Goal: Task Accomplishment & Management: Manage account settings

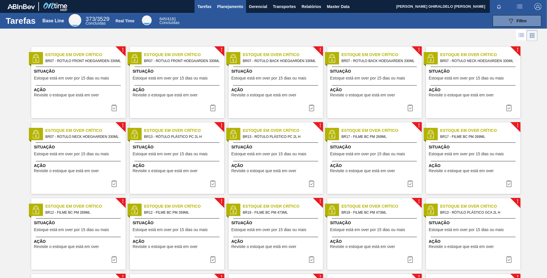
click at [228, 4] on span "Planejamento" at bounding box center [230, 6] width 26 height 7
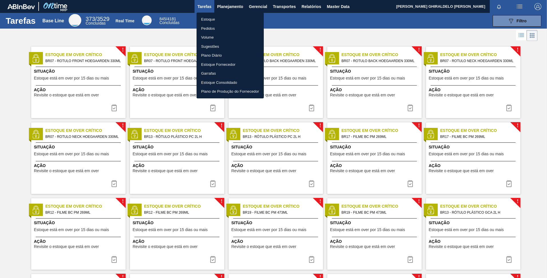
click at [209, 27] on li "Pedidos" at bounding box center [230, 28] width 67 height 9
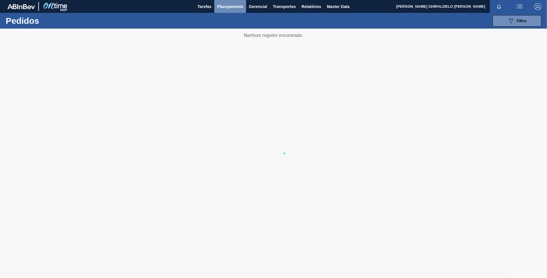
click at [228, 8] on span "Planejamento" at bounding box center [230, 6] width 26 height 7
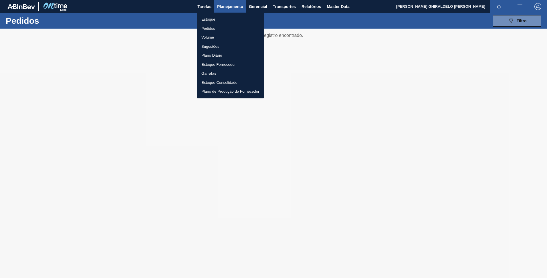
click at [520, 19] on div at bounding box center [273, 139] width 547 height 278
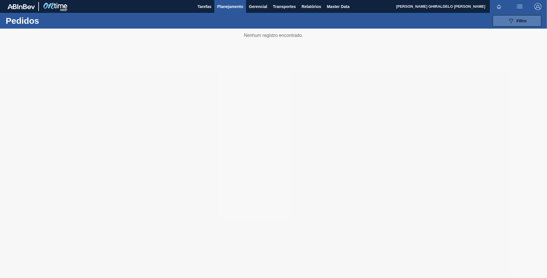
click at [511, 20] on icon "089F7B8B-B2A5-4AFE-B5C0-19BA573D28AC" at bounding box center [510, 20] width 7 height 7
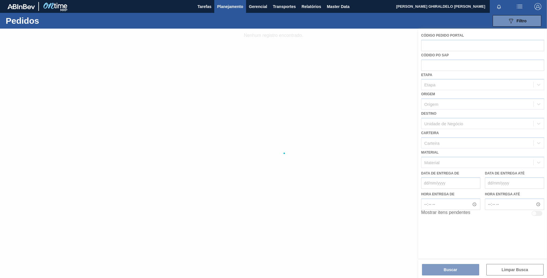
click at [444, 145] on div at bounding box center [273, 153] width 547 height 249
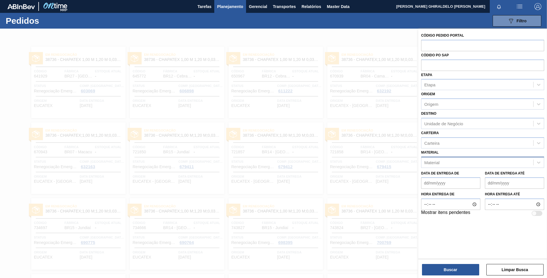
click at [439, 165] on div "Material" at bounding box center [431, 162] width 15 height 5
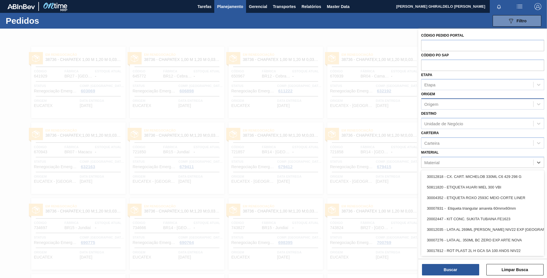
click at [436, 106] on div "Origem" at bounding box center [431, 104] width 14 height 5
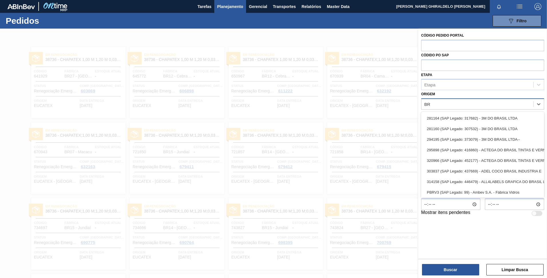
type input "B"
click at [457, 93] on div "Origem option , deselected. option 281164 (SAP Legado: 317682) - 3M DO BRASIL L…" at bounding box center [482, 99] width 123 height 19
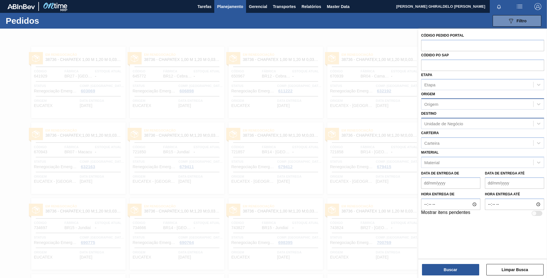
click at [447, 120] on div "Unidade de Negócio" at bounding box center [477, 123] width 112 height 8
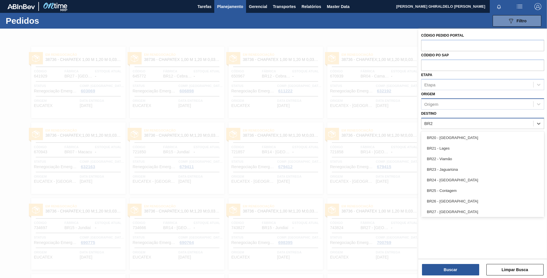
type input "BR26"
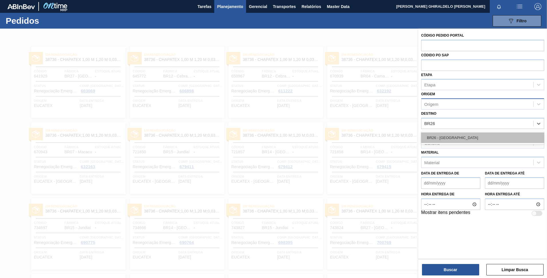
click at [444, 136] on div "BR26 - Uberlândia" at bounding box center [482, 137] width 123 height 11
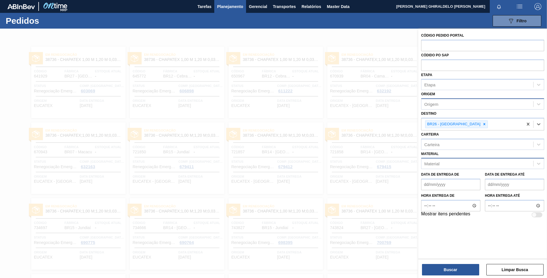
click at [448, 166] on div "Material" at bounding box center [477, 164] width 112 height 8
type input "FILME STRETCH 27MI"
drag, startPoint x: 479, startPoint y: 164, endPoint x: 424, endPoint y: 156, distance: 56.0
click at [424, 156] on div "Material Select is focused ,type to refine list, press Down to open the menu, p…" at bounding box center [482, 159] width 123 height 19
click at [306, 32] on div at bounding box center [273, 168] width 547 height 278
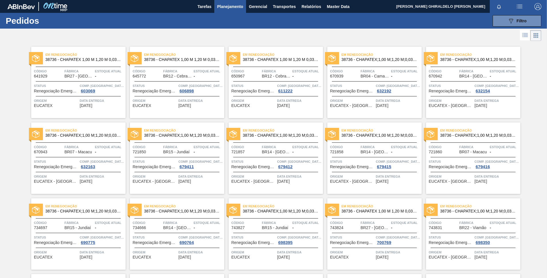
click at [238, 10] on button "Planejamento" at bounding box center [230, 6] width 32 height 13
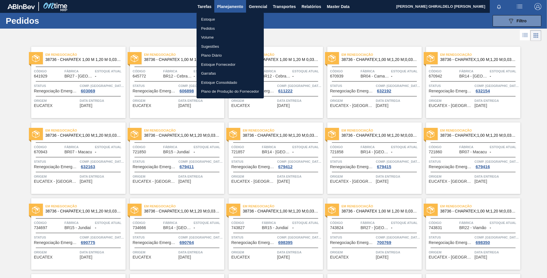
click at [212, 17] on li "Estoque" at bounding box center [230, 19] width 67 height 9
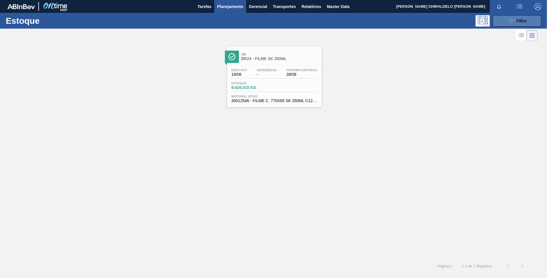
click at [515, 23] on div "089F7B8B-B2A5-4AFE-B5C0-19BA573D28AC Filtro" at bounding box center [516, 20] width 19 height 7
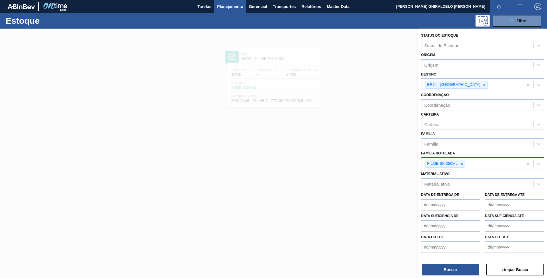
click at [463, 164] on icon at bounding box center [462, 164] width 4 height 4
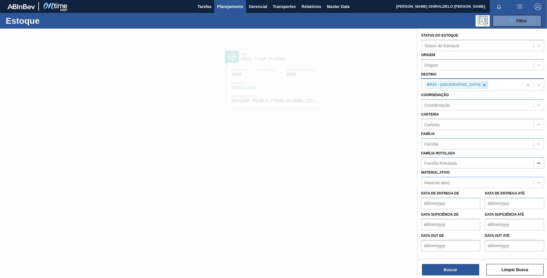
click at [482, 84] on icon at bounding box center [484, 85] width 4 height 4
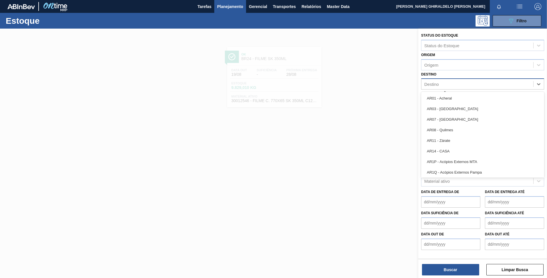
click at [465, 87] on div "Destino" at bounding box center [477, 84] width 112 height 8
type input "BR26"
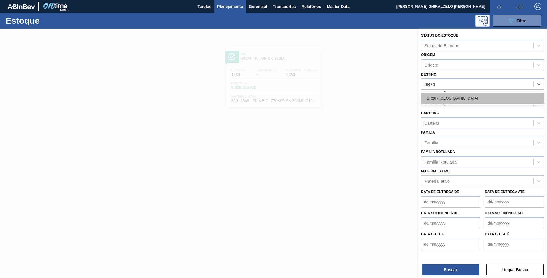
click at [464, 97] on div "BR26 - Uberlândia" at bounding box center [482, 98] width 123 height 11
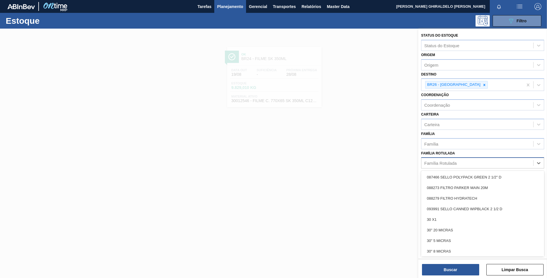
click at [449, 164] on div "Família Rotulada" at bounding box center [440, 163] width 32 height 5
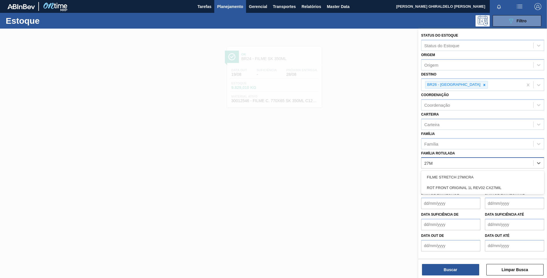
type Rotulada "27MI"
click at [446, 178] on div "FILME STRETCH 27MICRA" at bounding box center [482, 177] width 123 height 11
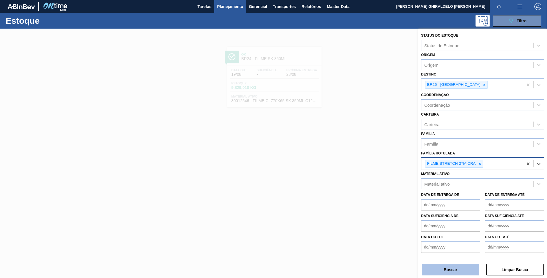
click at [455, 272] on button "Buscar" at bounding box center [450, 269] width 57 height 11
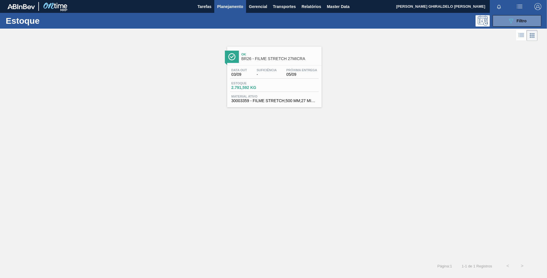
click at [253, 54] on span "Ok" at bounding box center [279, 54] width 77 height 3
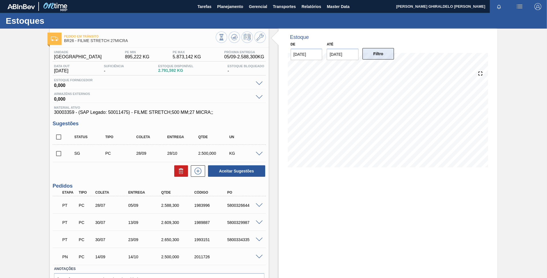
click at [367, 53] on button "Filtro" at bounding box center [378, 53] width 32 height 11
click at [352, 55] on input "04/09/2025" at bounding box center [343, 54] width 32 height 11
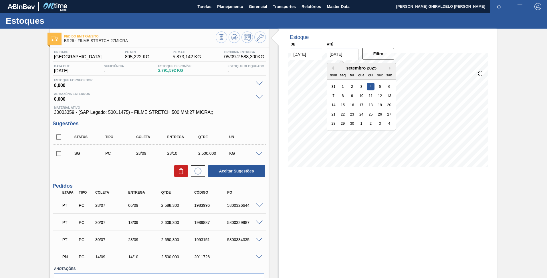
click at [387, 68] on div "setembro 2025" at bounding box center [361, 68] width 69 height 5
click at [388, 68] on div "setembro 2025" at bounding box center [361, 68] width 69 height 5
click at [389, 68] on button "Next Month" at bounding box center [391, 68] width 4 height 4
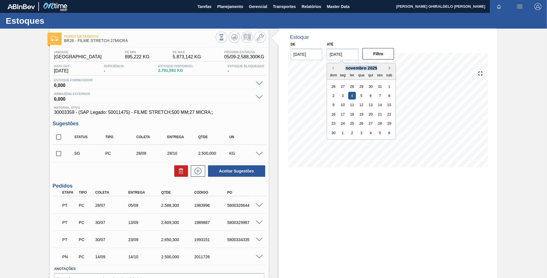
click at [389, 68] on button "Next Month" at bounding box center [391, 68] width 4 height 4
click at [365, 124] on div "28 29 30 31 1 2 3" at bounding box center [361, 123] width 65 height 9
click at [362, 123] on div "31" at bounding box center [362, 124] width 8 height 8
type input "[DATE]"
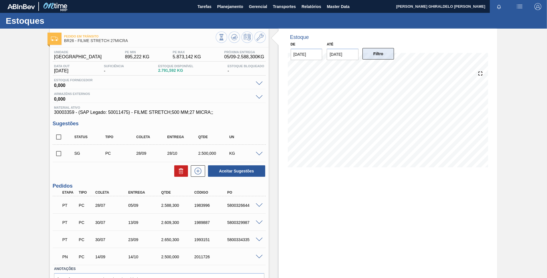
click at [379, 54] on button "Filtro" at bounding box center [378, 53] width 32 height 11
click at [261, 33] on button at bounding box center [259, 36] width 11 height 11
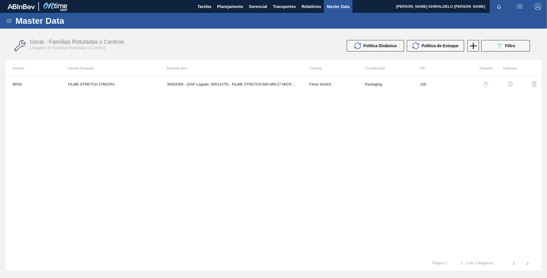
click at [483, 83] on img "button" at bounding box center [486, 84] width 6 height 6
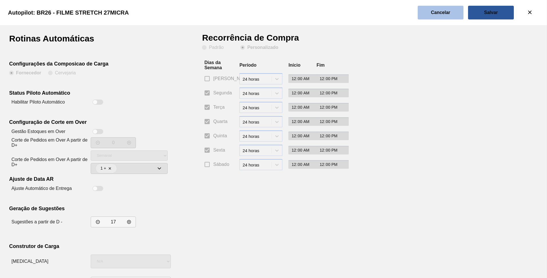
click at [430, 13] on button "Cancelar" at bounding box center [441, 13] width 46 height 14
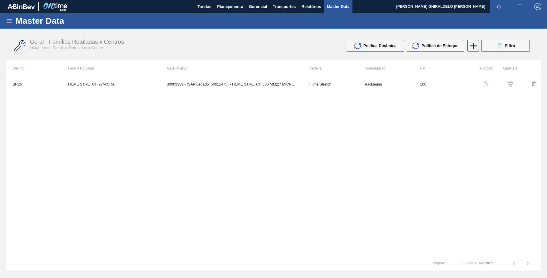
click at [511, 82] on img "button" at bounding box center [510, 84] width 6 height 6
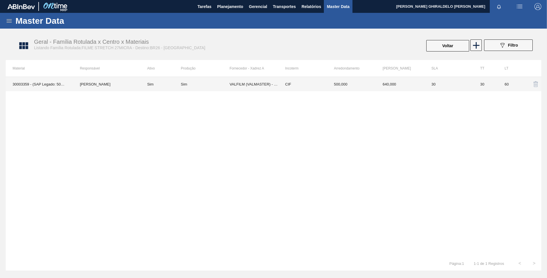
click at [172, 86] on td "Sim" at bounding box center [160, 84] width 41 height 14
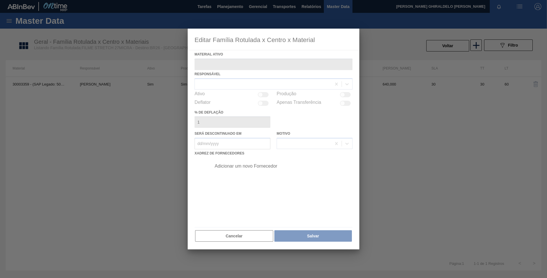
type ativo "30003359 - (SAP Legado: 50011475) - FILME STRETCH;500 MM;27 MICRA;;"
checkbox input "true"
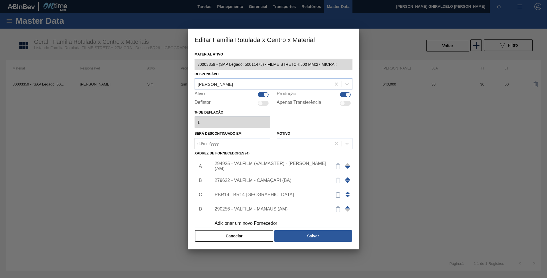
click at [251, 167] on div "294925 - VALFILM (VALMASTER) - MANAUS (AM)" at bounding box center [271, 166] width 112 height 10
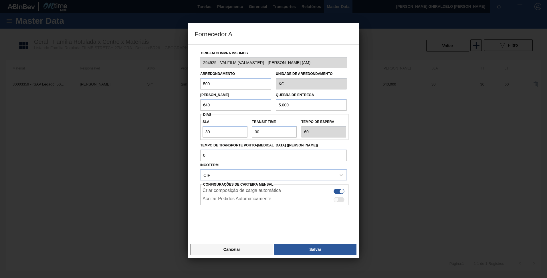
click at [233, 249] on button "Cancelar" at bounding box center [232, 249] width 83 height 11
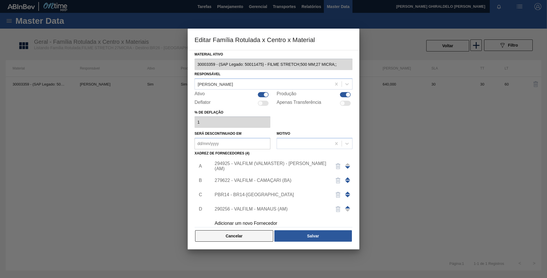
click at [239, 240] on button "Cancelar" at bounding box center [234, 235] width 78 height 11
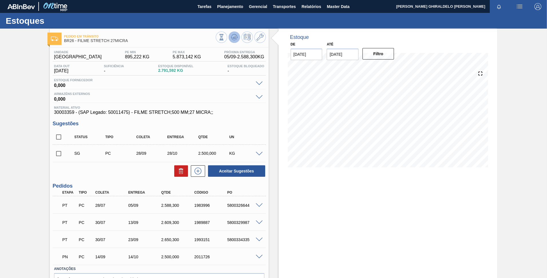
click at [225, 38] on icon at bounding box center [221, 37] width 6 height 6
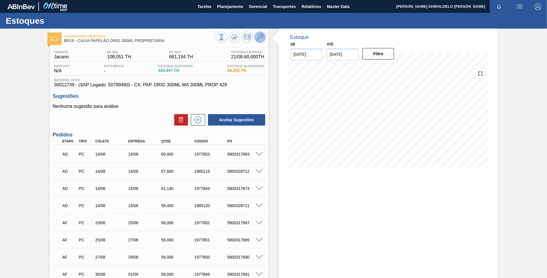
click at [262, 37] on icon at bounding box center [260, 37] width 7 height 7
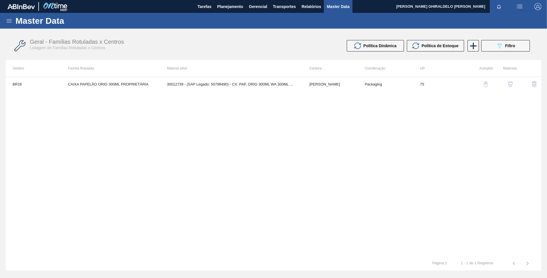
click at [485, 83] on img "button" at bounding box center [486, 84] width 6 height 6
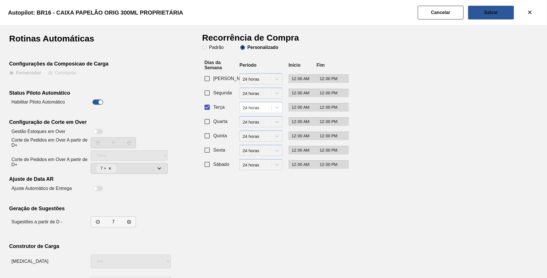
click at [156, 170] on clb-multi-select at bounding box center [129, 168] width 77 height 11
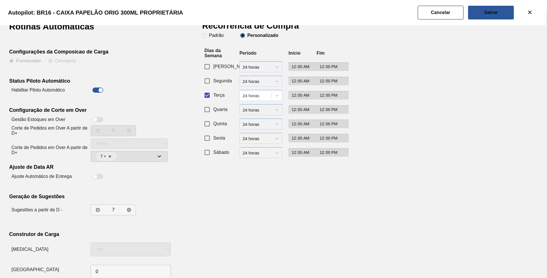
scroll to position [24, 0]
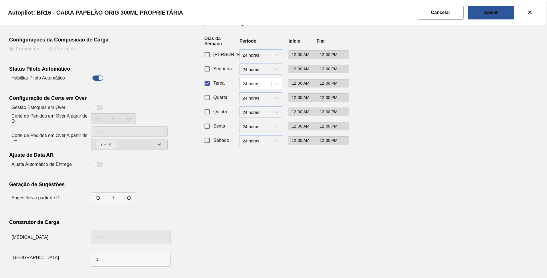
click at [113, 146] on clb-multi-select at bounding box center [129, 144] width 77 height 11
click at [105, 144] on clb-multi-select at bounding box center [129, 144] width 77 height 11
click at [101, 145] on clb-multi-select at bounding box center [129, 144] width 77 height 11
click at [130, 196] on icon "decrementar valor" at bounding box center [129, 198] width 5 height 5
click at [96, 199] on icon "incrementar valor" at bounding box center [98, 198] width 4 height 4
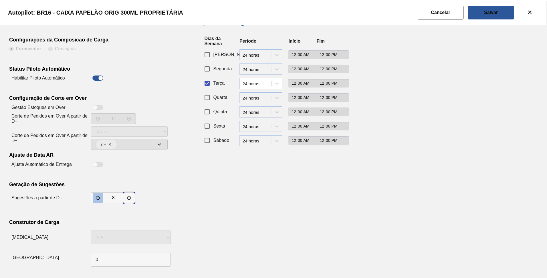
type input "7"
click at [152, 180] on div "Rotinas Automáticas Configurações da Composicao de Carga Fornecedor Cervejaria …" at bounding box center [105, 139] width 193 height 259
click at [451, 17] on button "Cancelar" at bounding box center [441, 13] width 46 height 14
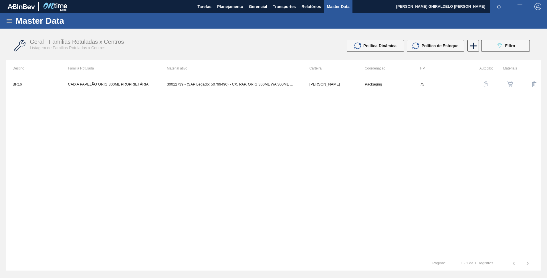
click at [507, 83] on img "button" at bounding box center [510, 84] width 6 height 6
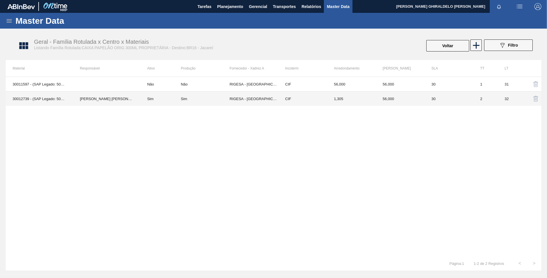
click at [150, 99] on td "Sim" at bounding box center [160, 99] width 41 height 15
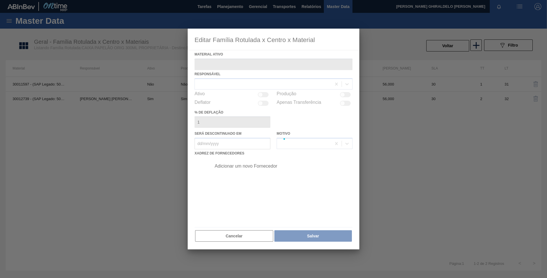
type ativo "30012739 - (SAP Legado: 50799490) - CX. PAP. ORIG 300ML WA 300ML PROP 429"
checkbox input "true"
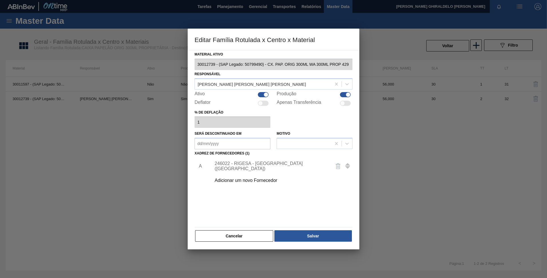
click at [230, 166] on div "246022 - RIGESA - [GEOGRAPHIC_DATA] ([GEOGRAPHIC_DATA])" at bounding box center [271, 166] width 112 height 10
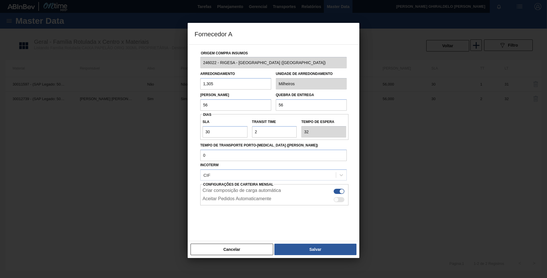
click at [239, 248] on button "Cancelar" at bounding box center [232, 249] width 83 height 11
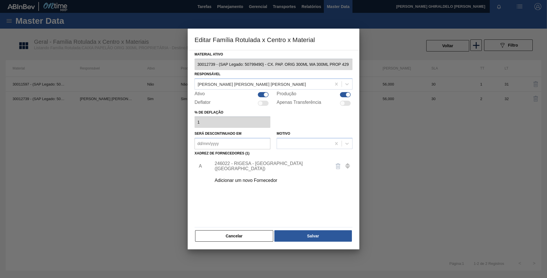
click at [255, 232] on button "Cancelar" at bounding box center [234, 235] width 78 height 11
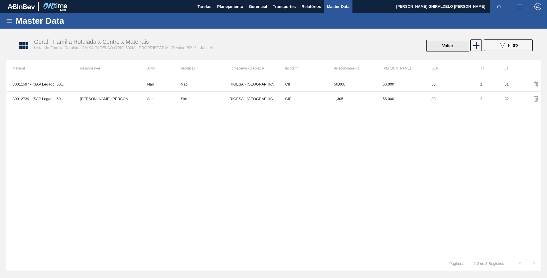
click at [443, 45] on button "Voltar" at bounding box center [447, 45] width 43 height 11
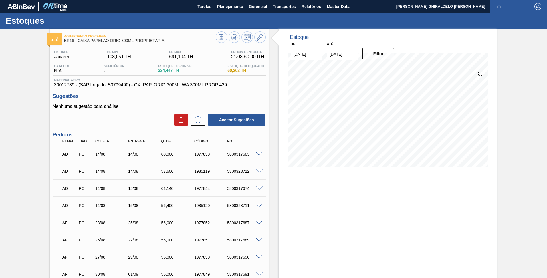
click at [407, 49] on div "Estoque De [DATE] Até [DATE] Filtro 11/09 Projeção de Estoque 404.809 [DOMAIN_N…" at bounding box center [388, 102] width 219 height 147
drag, startPoint x: 407, startPoint y: 49, endPoint x: 383, endPoint y: 33, distance: 29.7
click at [383, 33] on div "Estoque De [DATE] Até [DATE] Filtro 11/09 Projeção de Estoque 404.809 [DOMAIN_N…" at bounding box center [388, 102] width 219 height 147
drag, startPoint x: 168, startPoint y: 39, endPoint x: 78, endPoint y: 42, distance: 90.5
click at [78, 42] on span "BR16 - CAIXA PAPELÃO ORIG 300ML PROPRIETÁRIA" at bounding box center [140, 41] width 152 height 4
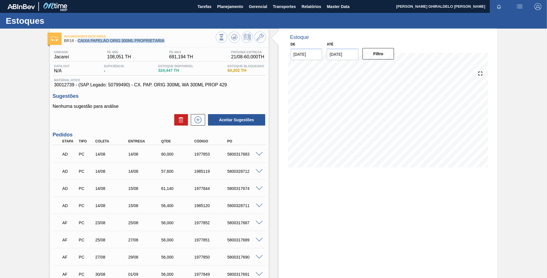
click at [117, 39] on span "BR16 - CAIXA PAPELÃO ORIG 300ML PROPRIETÁRIA" at bounding box center [140, 41] width 152 height 4
click at [225, 36] on icon at bounding box center [221, 37] width 6 height 6
drag, startPoint x: 338, startPoint y: 8, endPoint x: 328, endPoint y: 13, distance: 10.6
click at [338, 8] on span "Master Data" at bounding box center [338, 6] width 23 height 7
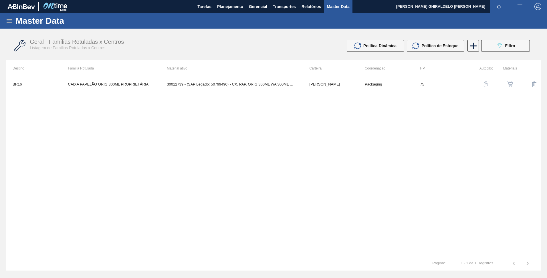
click at [9, 21] on icon at bounding box center [9, 20] width 5 height 3
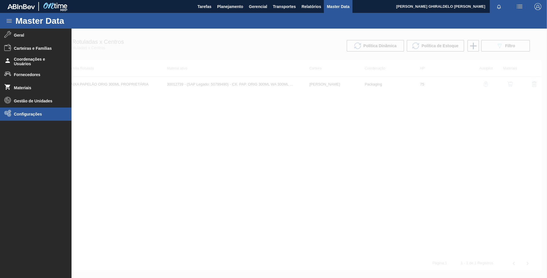
click at [49, 114] on span "Configurações" at bounding box center [37, 114] width 47 height 5
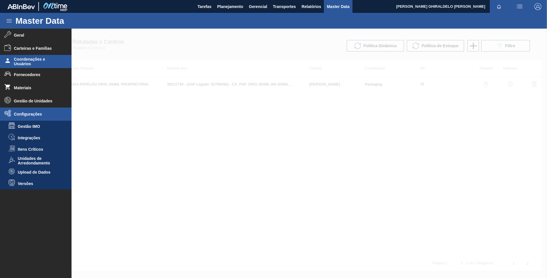
click at [44, 63] on span "Coordenações e Usuários" at bounding box center [37, 61] width 47 height 9
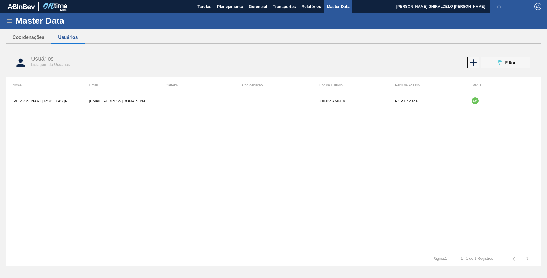
drag, startPoint x: 447, startPoint y: 58, endPoint x: 451, endPoint y: 58, distance: 4.3
click at [448, 58] on div "089F7B8B-B2A5-4AFE-B5C0-19BA573D28AC Filtro" at bounding box center [406, 62] width 253 height 11
click at [472, 61] on icon at bounding box center [473, 62] width 11 height 11
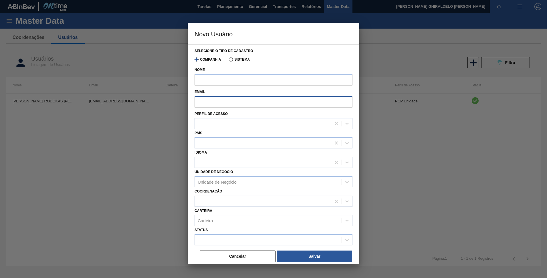
click at [237, 106] on input "Email" at bounding box center [274, 101] width 158 height 11
paste input "99768822@ab-inbev.com"
type input "99768822@ab-inbev.com"
click at [217, 78] on input "Nome" at bounding box center [274, 79] width 158 height 11
paste input "Estevão Nogueira Moura"
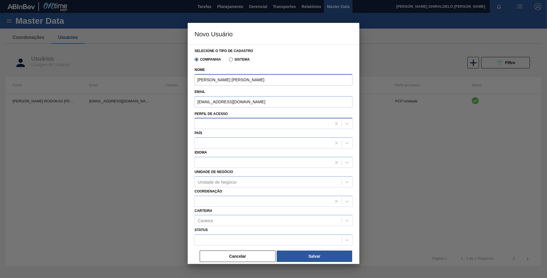
type input "Estevão Nogueira Moura"
click at [207, 121] on div at bounding box center [263, 124] width 136 height 8
click at [232, 157] on div "PCP Unidade" at bounding box center [274, 159] width 158 height 11
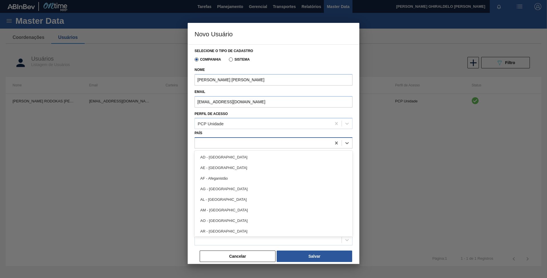
click at [227, 148] on div at bounding box center [274, 142] width 158 height 11
type input "br"
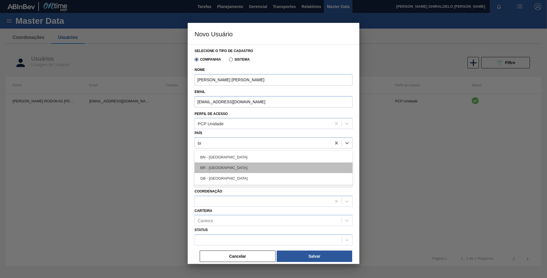
click at [224, 166] on div "BR - Brasil" at bounding box center [274, 167] width 158 height 11
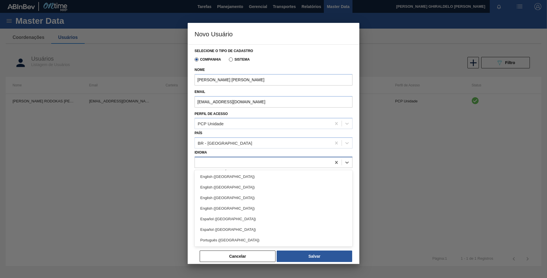
click at [221, 163] on div at bounding box center [263, 162] width 136 height 8
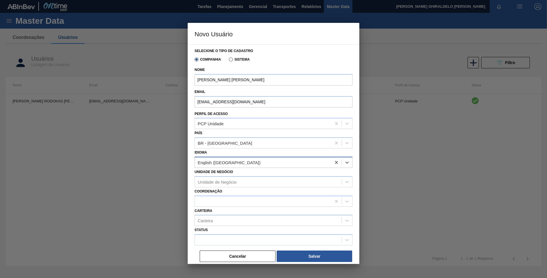
type input "po"
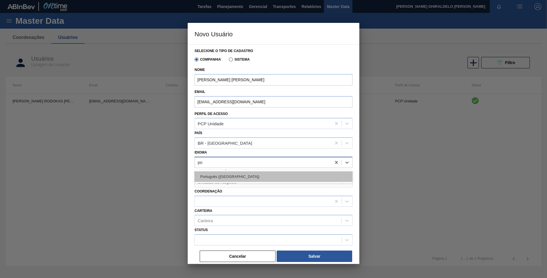
click at [222, 176] on div "Português (Brasil)" at bounding box center [274, 176] width 158 height 11
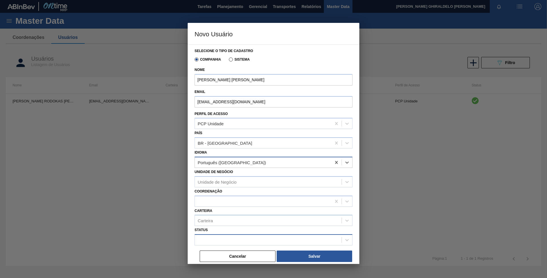
click at [214, 239] on div at bounding box center [268, 240] width 147 height 8
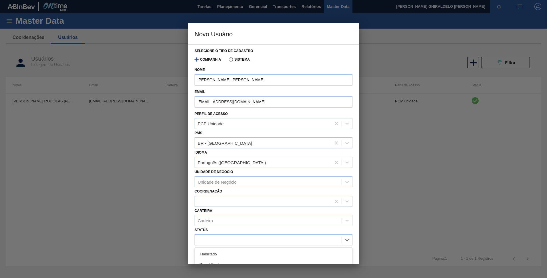
click at [211, 254] on div "Habilitado" at bounding box center [274, 254] width 158 height 11
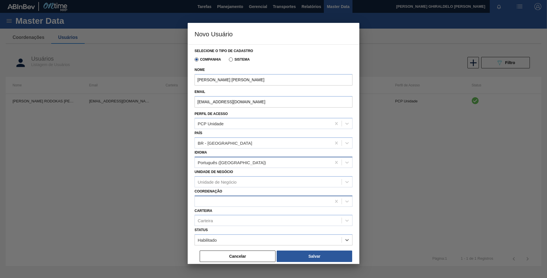
click at [253, 203] on div at bounding box center [263, 201] width 136 height 8
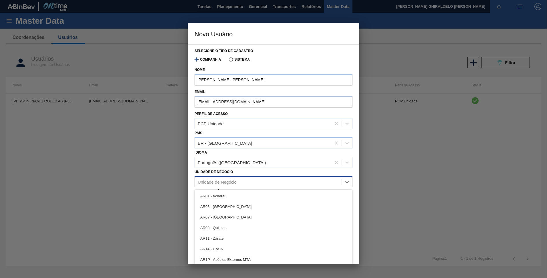
click at [225, 186] on div "Unidade de Negócio" at bounding box center [274, 181] width 158 height 11
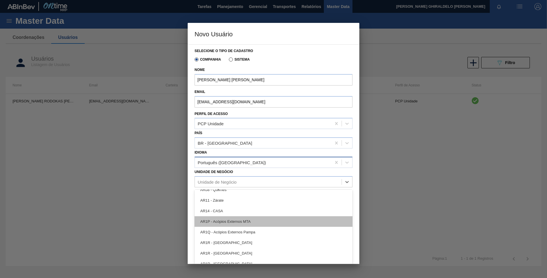
scroll to position [57, 0]
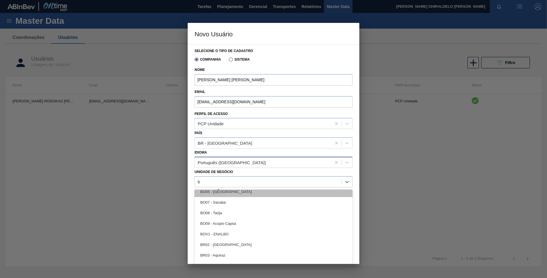
type Negócio "br"
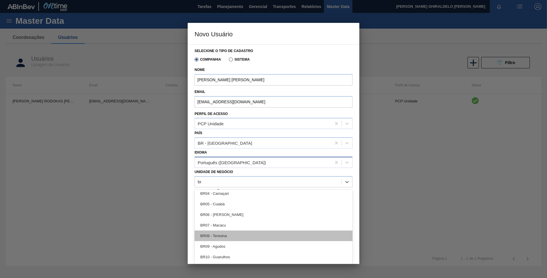
scroll to position [0, 0]
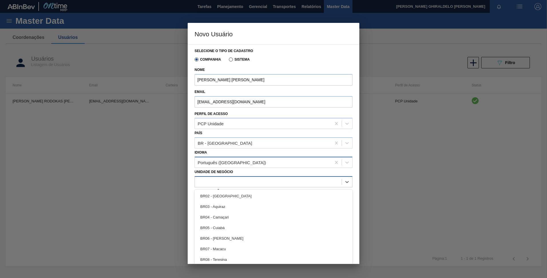
click at [256, 183] on div "br" at bounding box center [268, 182] width 147 height 8
click at [225, 182] on div "Unidade de Negócio" at bounding box center [217, 181] width 39 height 5
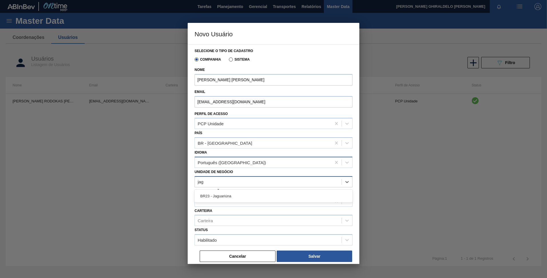
type Negócio "jagu"
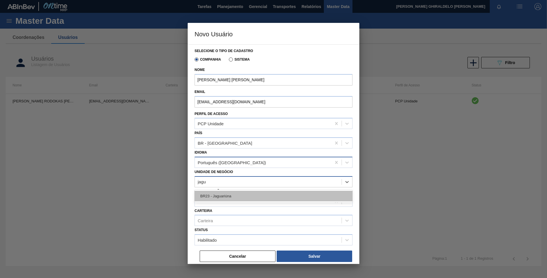
click at [222, 198] on div "BR23 - Jaguariúna" at bounding box center [274, 196] width 158 height 11
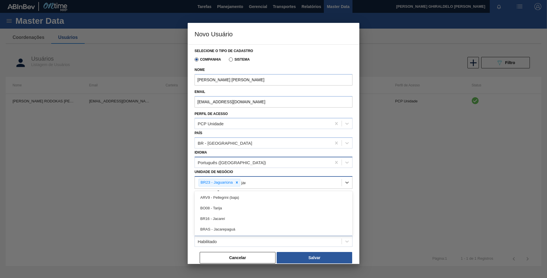
type Negócio "jaca"
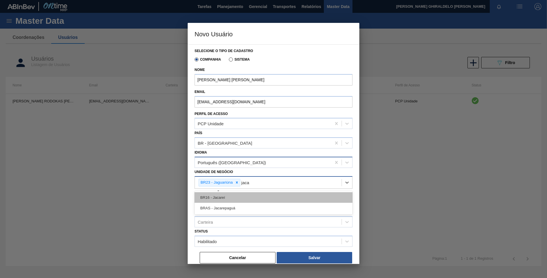
click at [225, 197] on div "BR16 - Jacareí" at bounding box center [274, 197] width 158 height 11
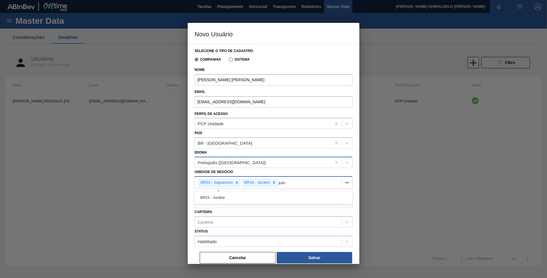
type Negócio "jundi"
click at [225, 197] on div "BR15 - Jundiaí" at bounding box center [274, 197] width 158 height 11
type Negócio "guaru"
click at [225, 197] on div "BR10 - Guarulhos" at bounding box center [274, 197] width 158 height 11
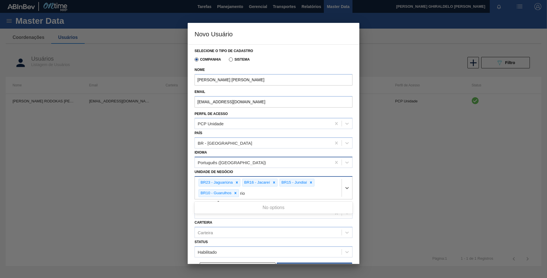
type Negócio "rio"
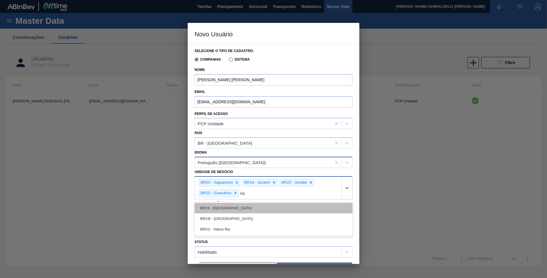
click at [224, 209] on div "BR19 - Nova Rio" at bounding box center [274, 208] width 158 height 11
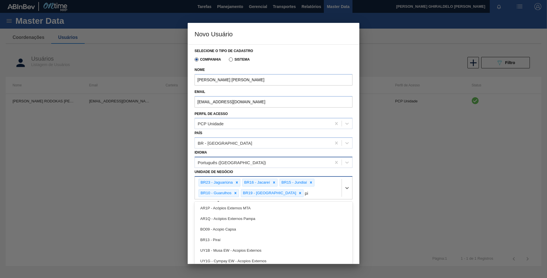
type Negócio "pir"
click at [224, 209] on div "BR13 - Piraí" at bounding box center [274, 208] width 158 height 11
type Negócio "maca"
click at [224, 210] on div "BR07 - Macacu" at bounding box center [274, 215] width 158 height 11
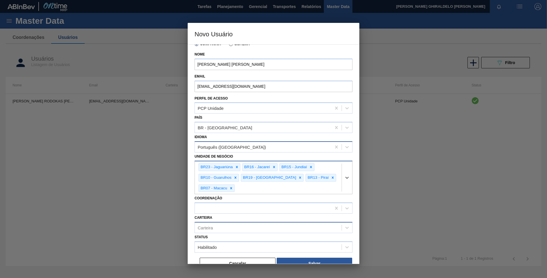
scroll to position [24, 0]
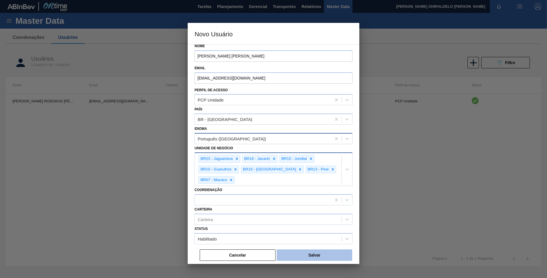
click at [294, 254] on button "Salvar" at bounding box center [315, 254] width 76 height 11
